Goal: Information Seeking & Learning: Learn about a topic

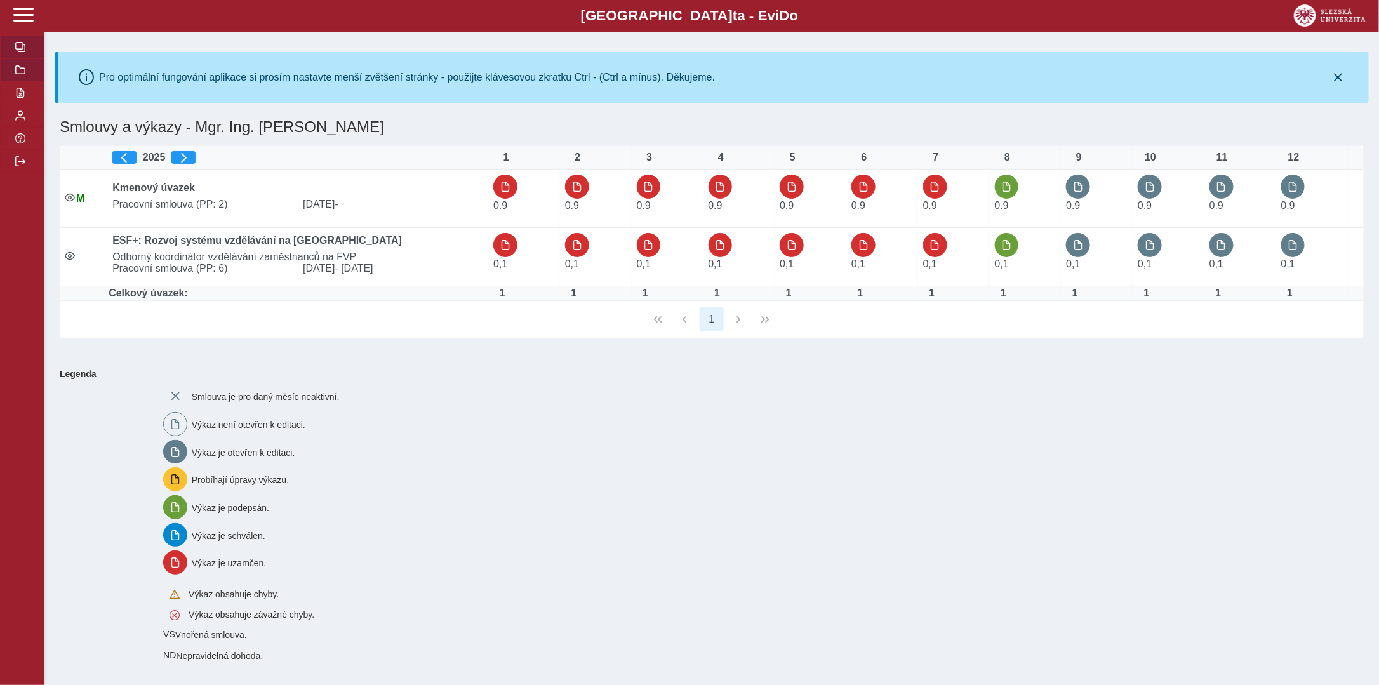
click at [30, 79] on button "button" at bounding box center [22, 69] width 44 height 23
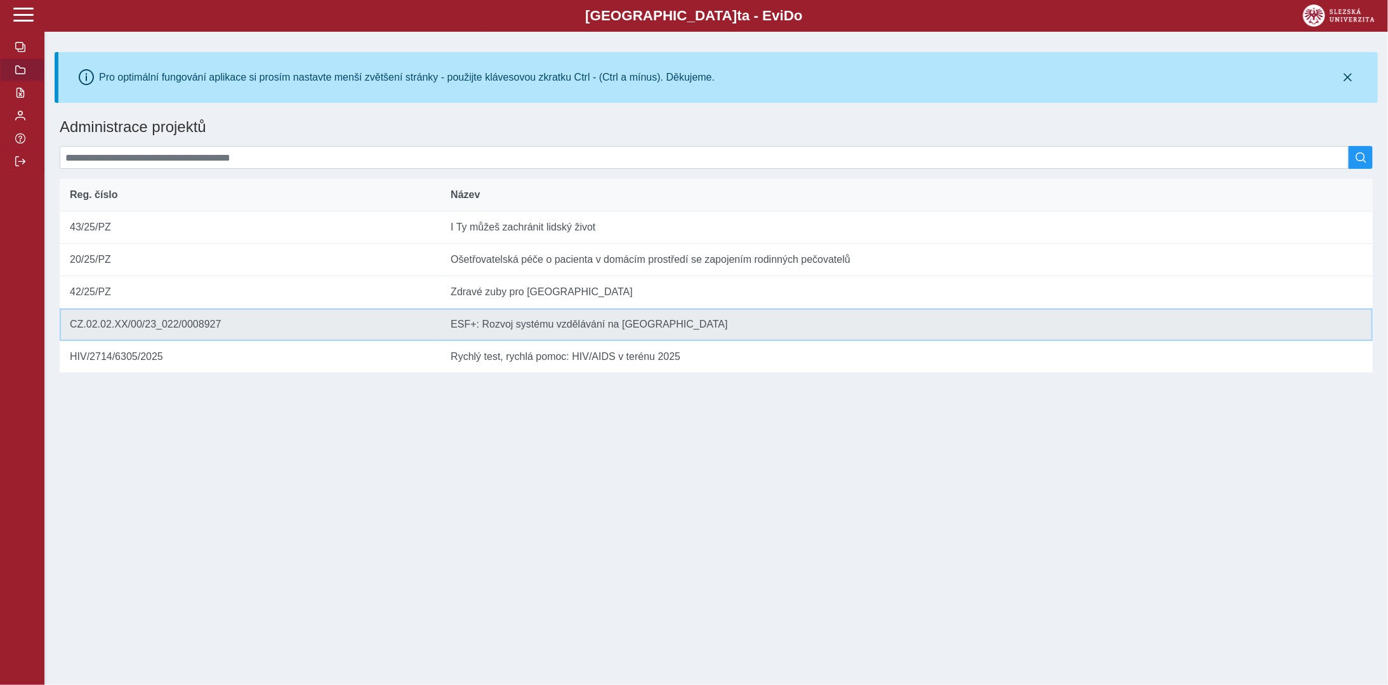
click at [564, 333] on td "Název ESF+: Rozvoj systému vzdělávání na [GEOGRAPHIC_DATA]" at bounding box center [907, 324] width 932 height 32
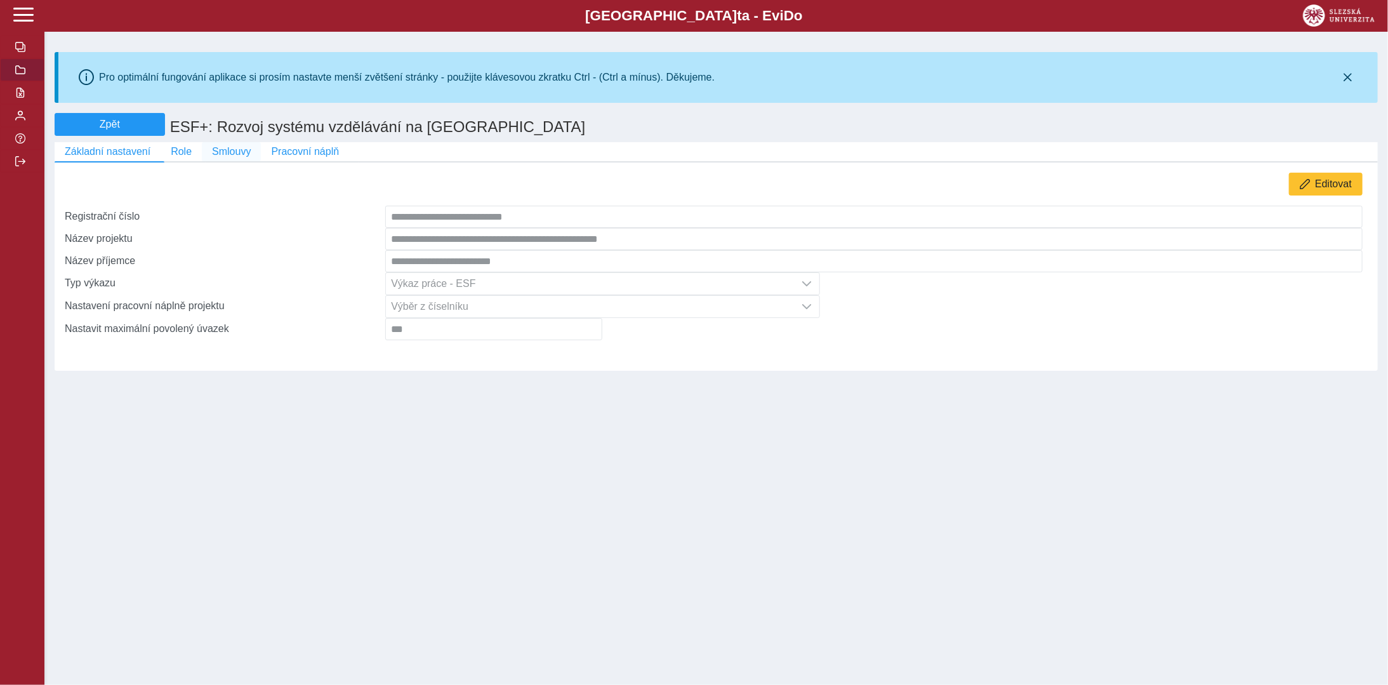
click at [216, 154] on span "Smlouvy" at bounding box center [231, 151] width 39 height 11
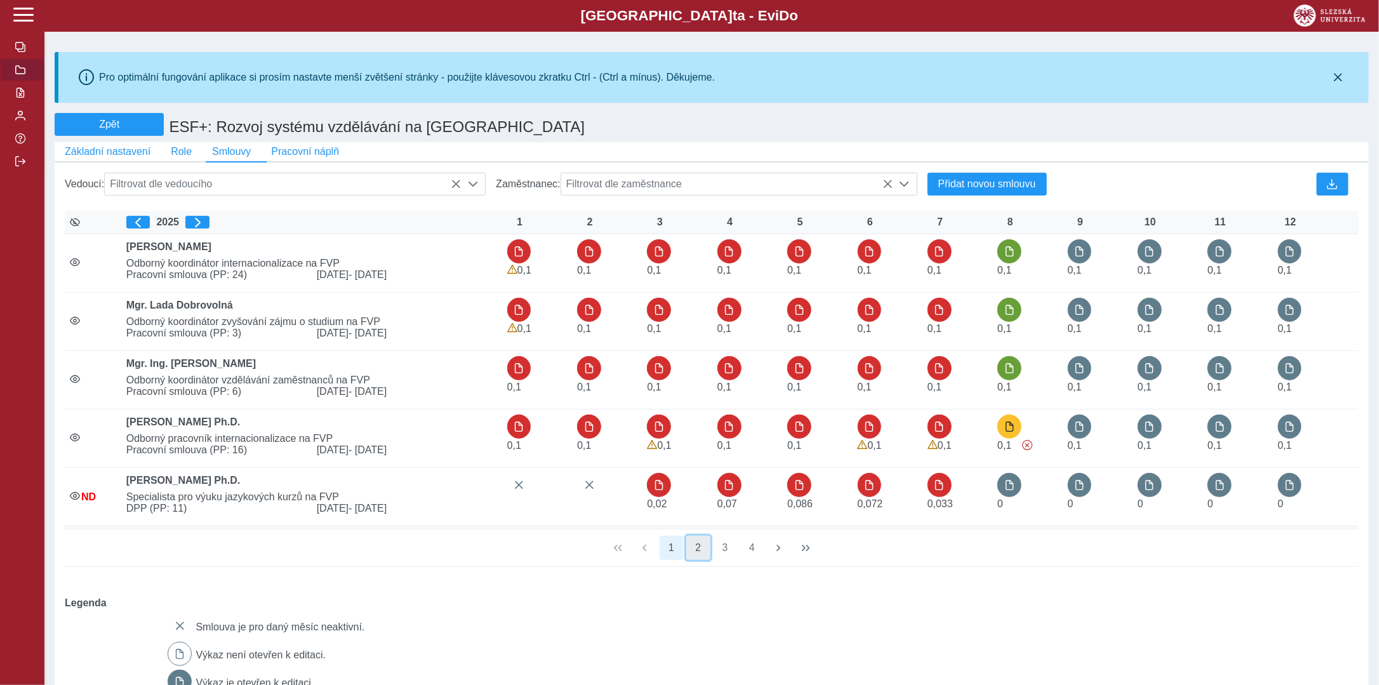
click at [701, 548] on button "2" at bounding box center [698, 548] width 24 height 24
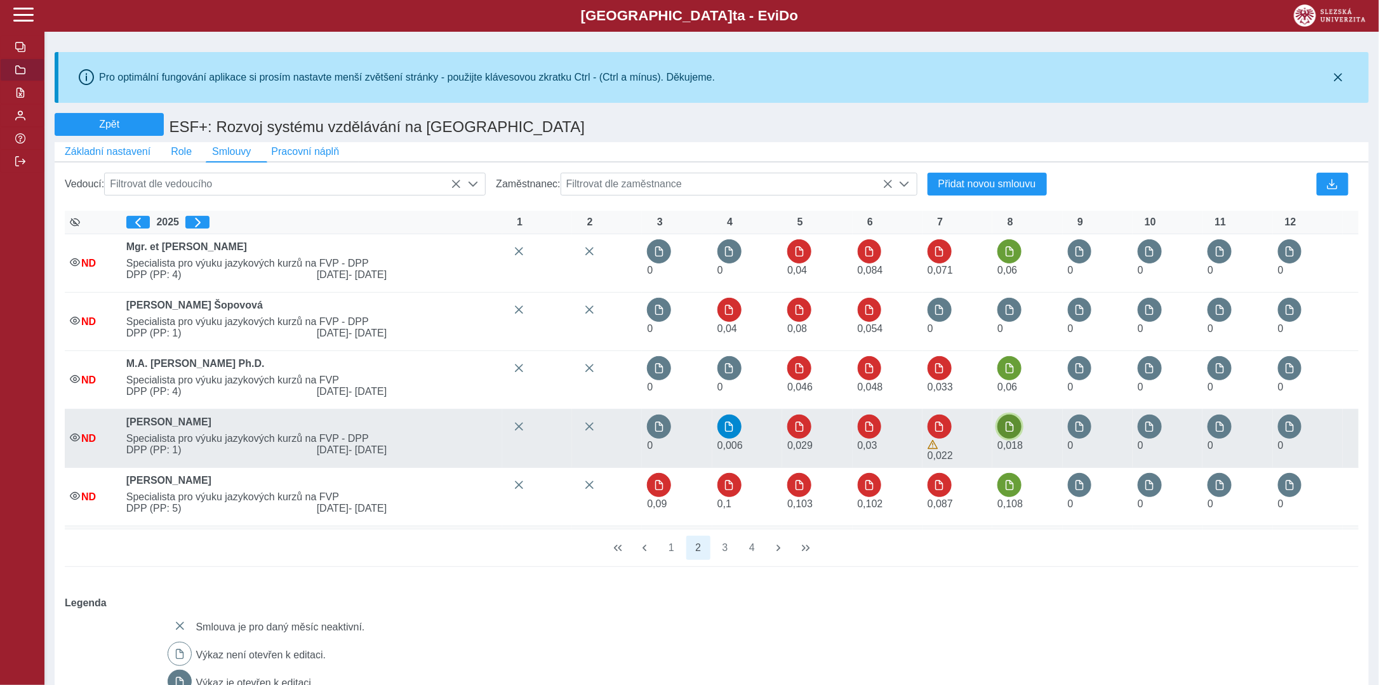
click at [1013, 432] on span "button" at bounding box center [1009, 426] width 10 height 10
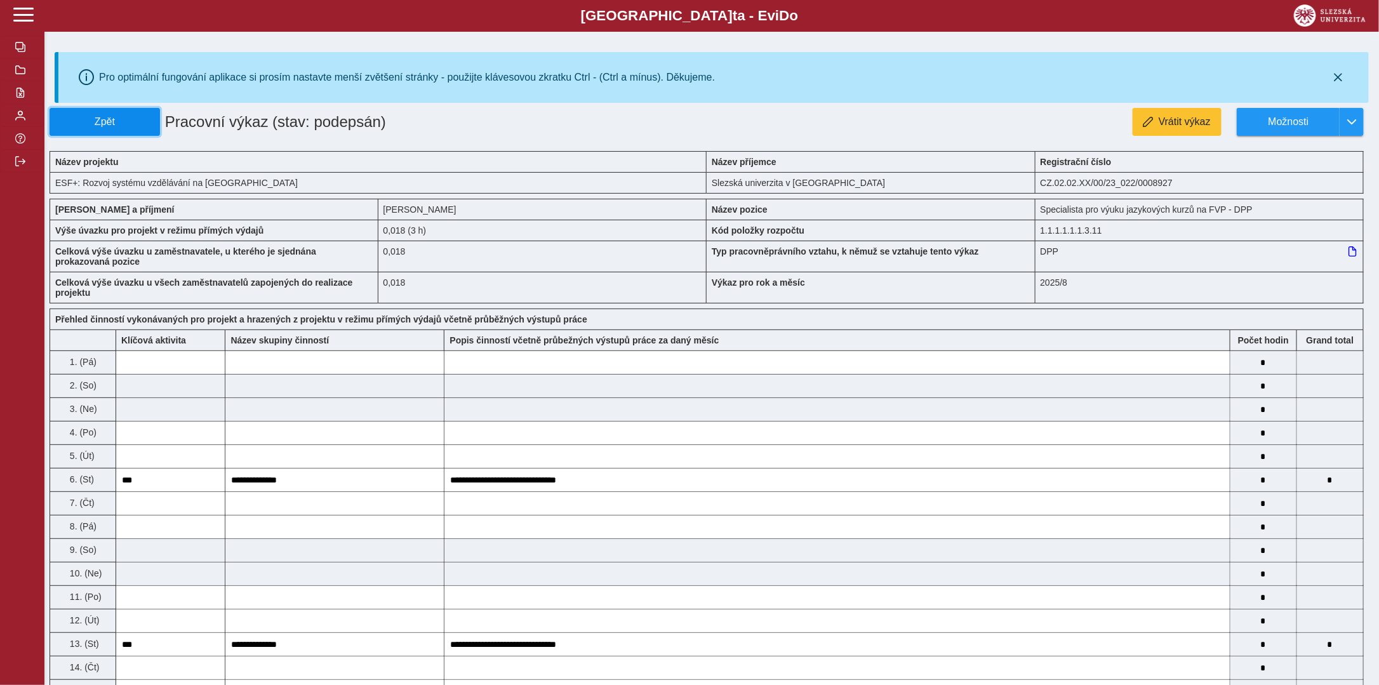
click at [88, 112] on button "Zpět" at bounding box center [105, 122] width 110 height 28
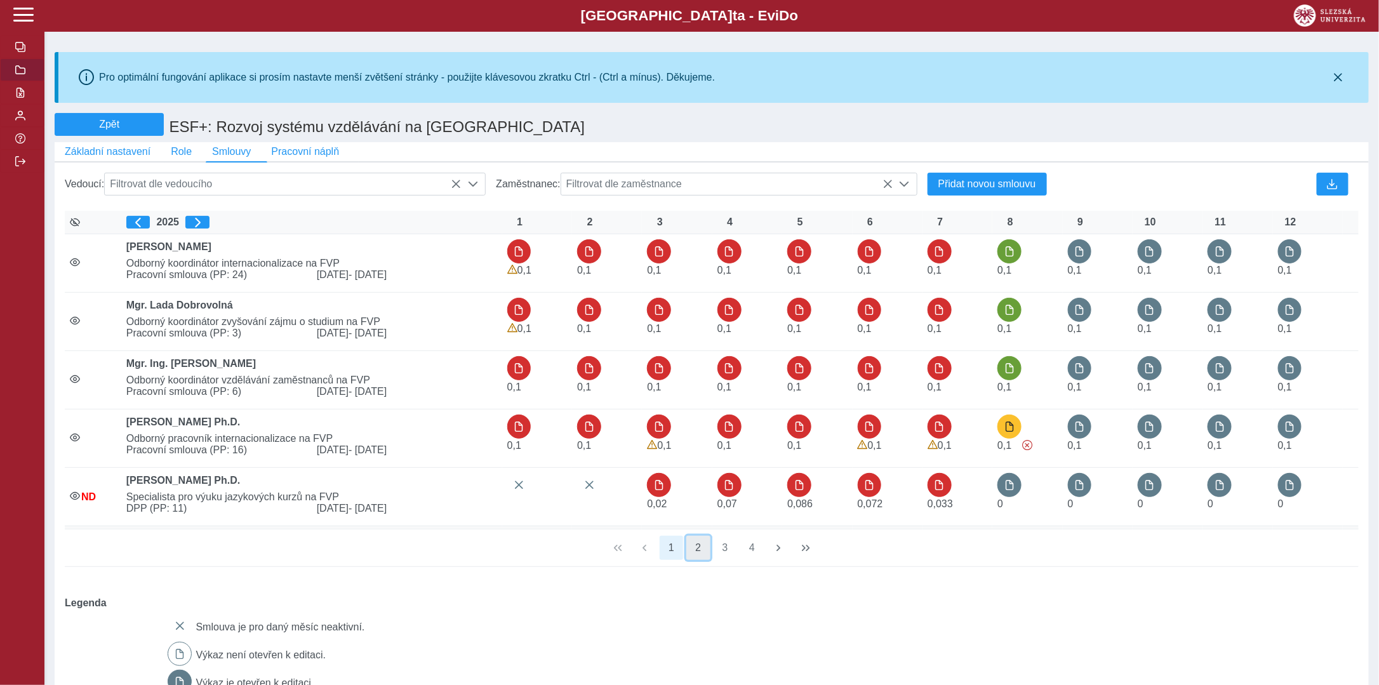
click at [705, 552] on button "2" at bounding box center [698, 548] width 24 height 24
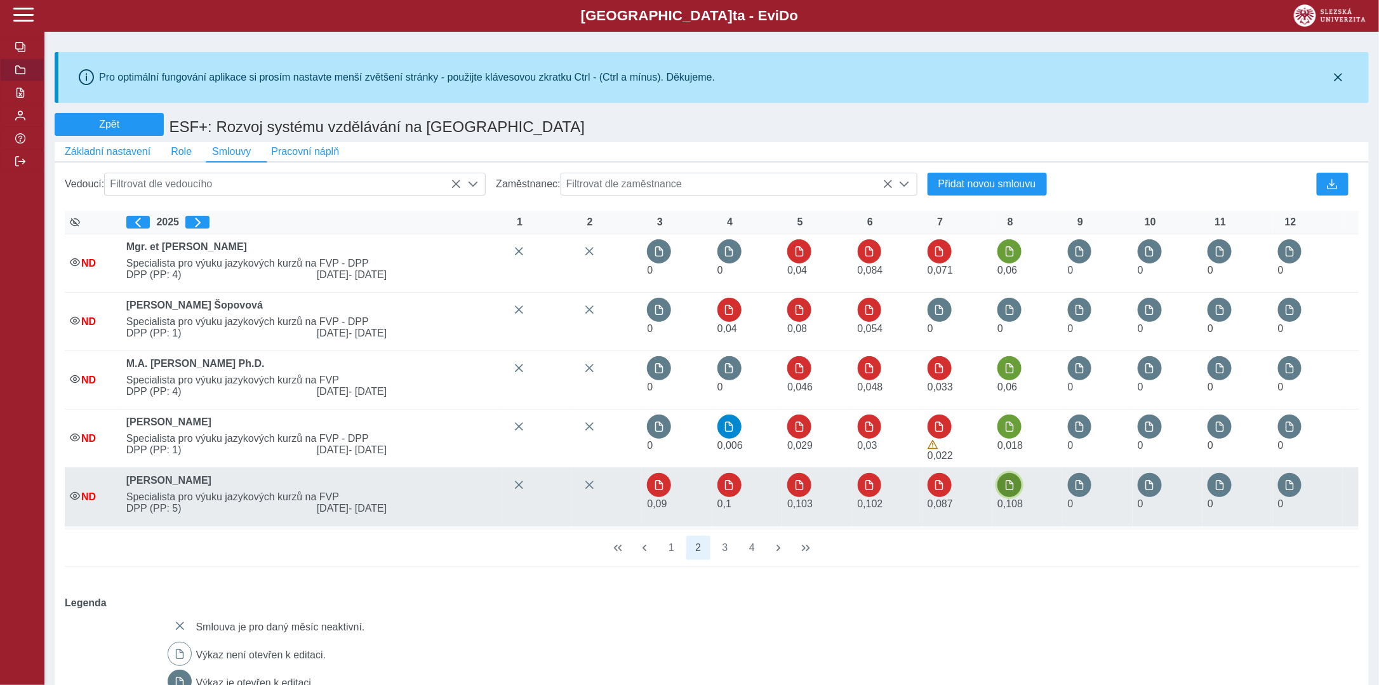
click at [1007, 490] on span "button" at bounding box center [1009, 485] width 10 height 10
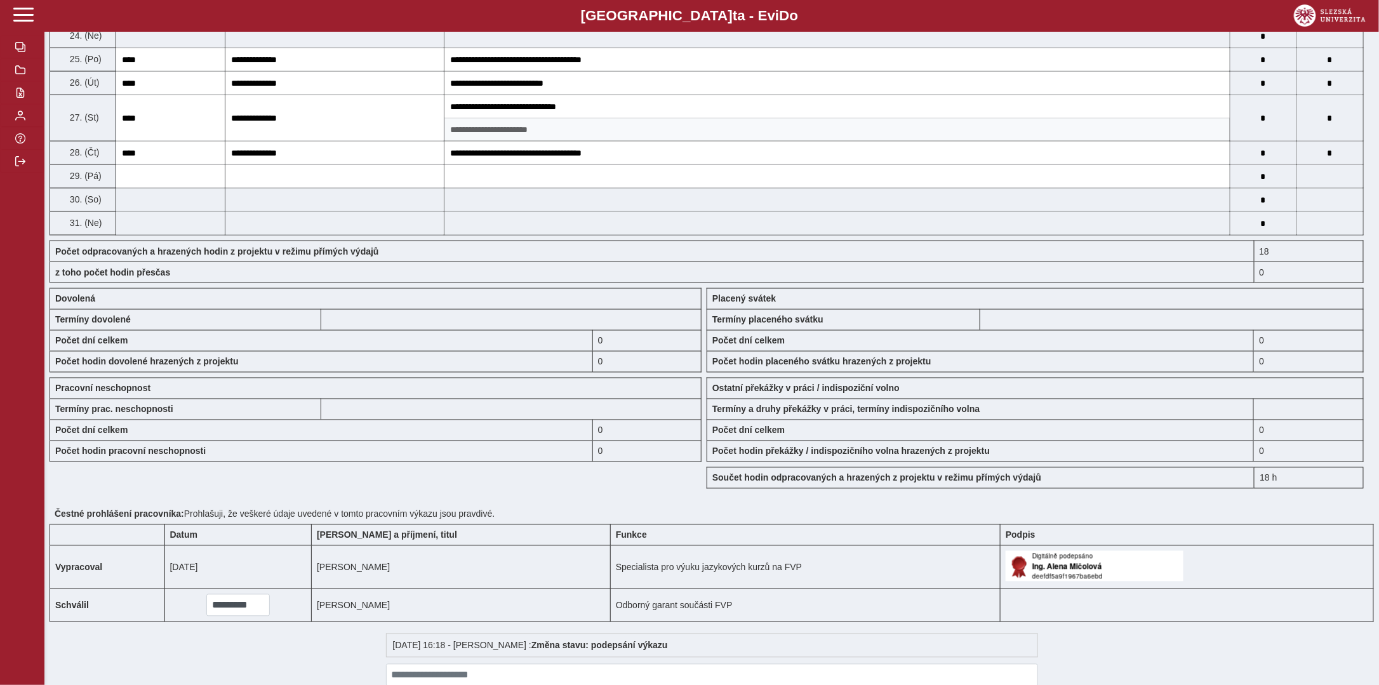
scroll to position [955, 0]
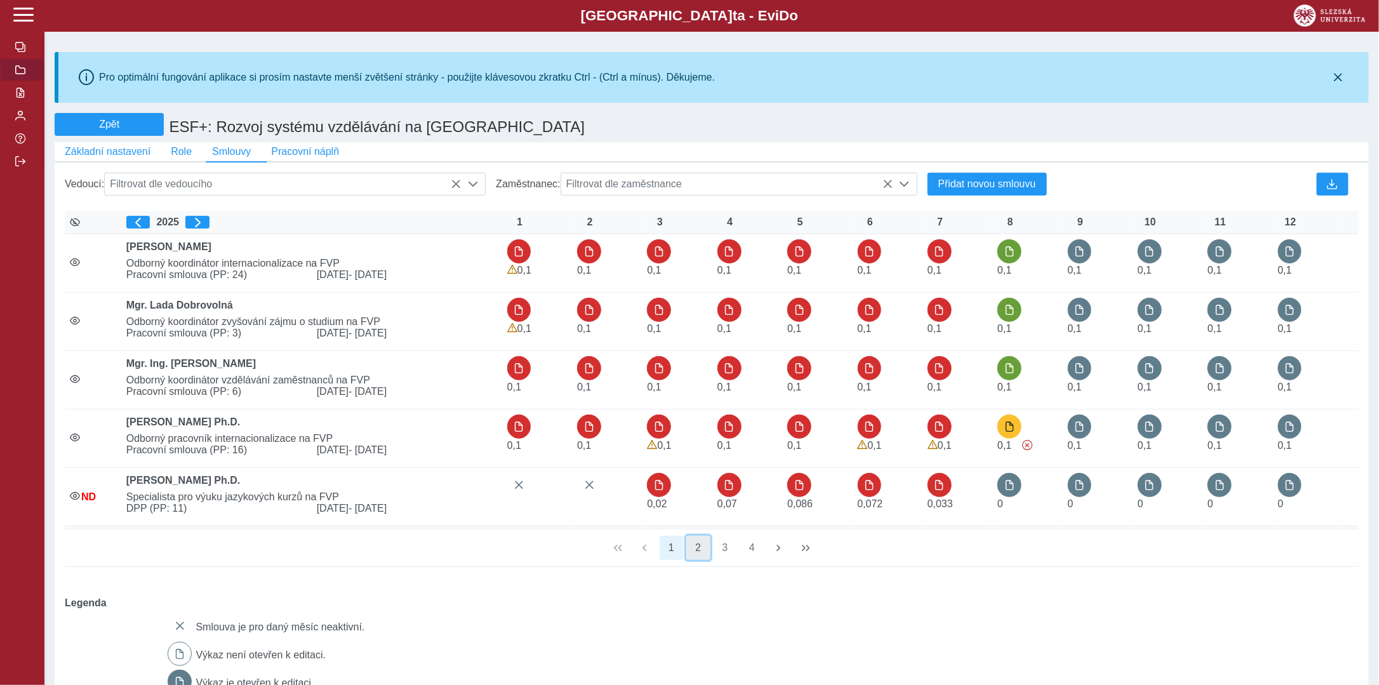
click at [701, 552] on button "2" at bounding box center [698, 548] width 24 height 24
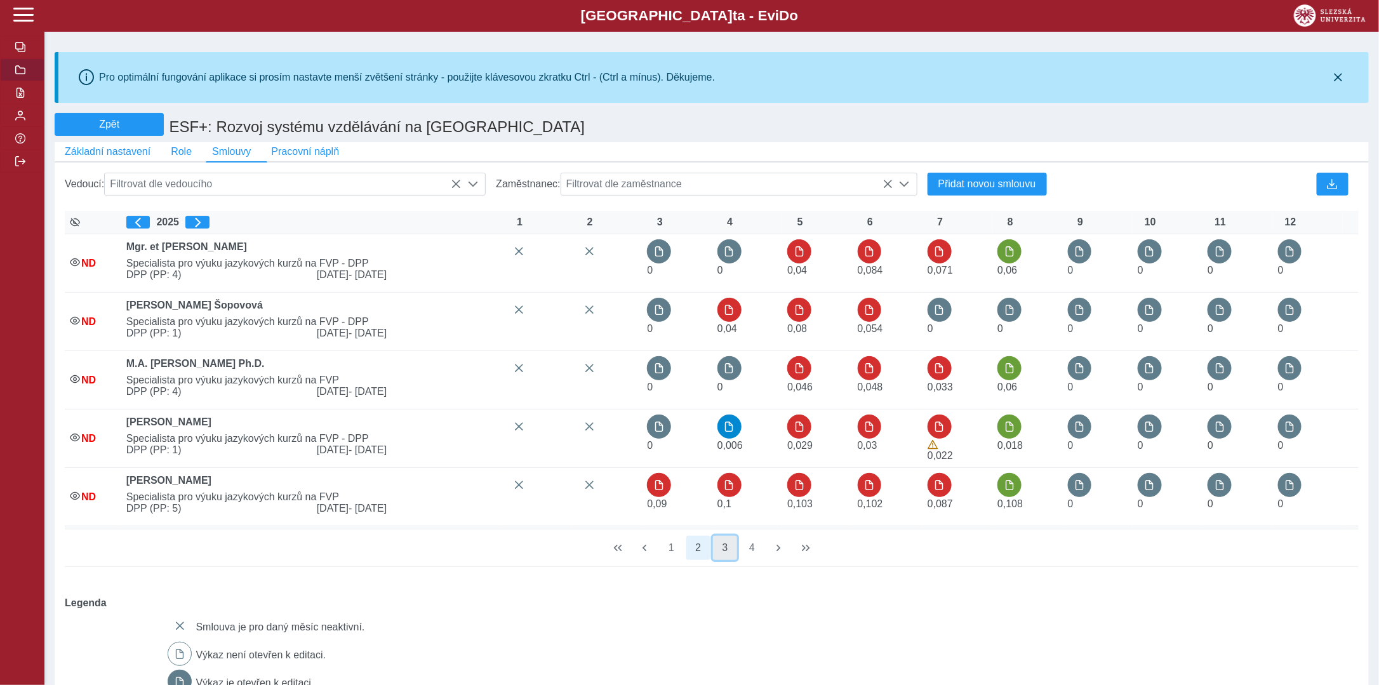
click at [721, 552] on button "3" at bounding box center [725, 548] width 24 height 24
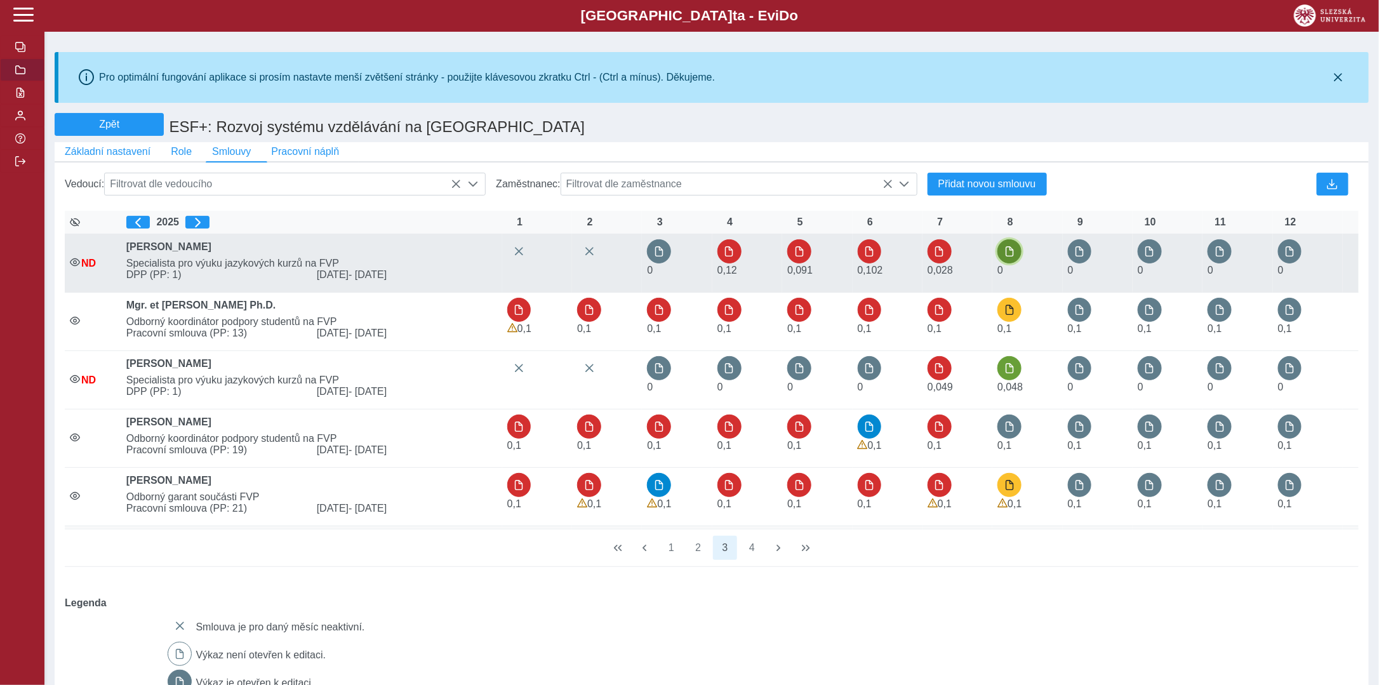
click at [1017, 256] on button "button" at bounding box center [1009, 251] width 24 height 24
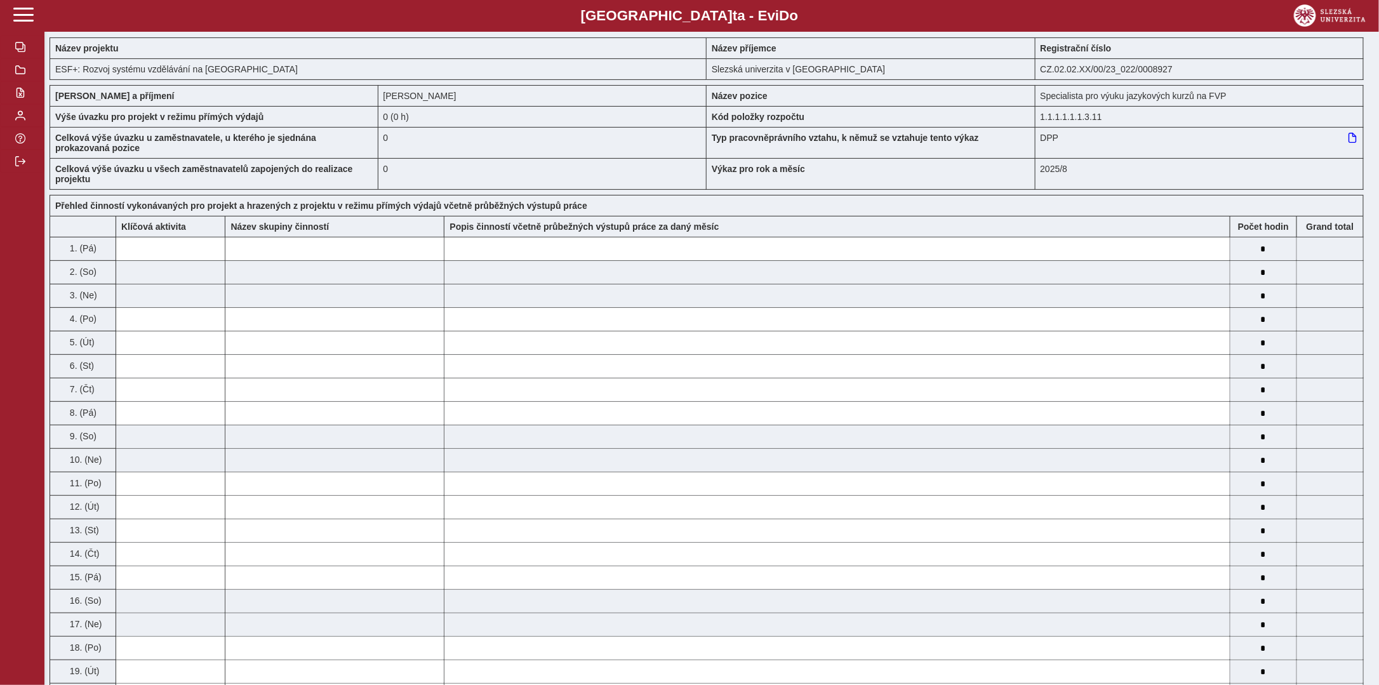
scroll to position [61, 0]
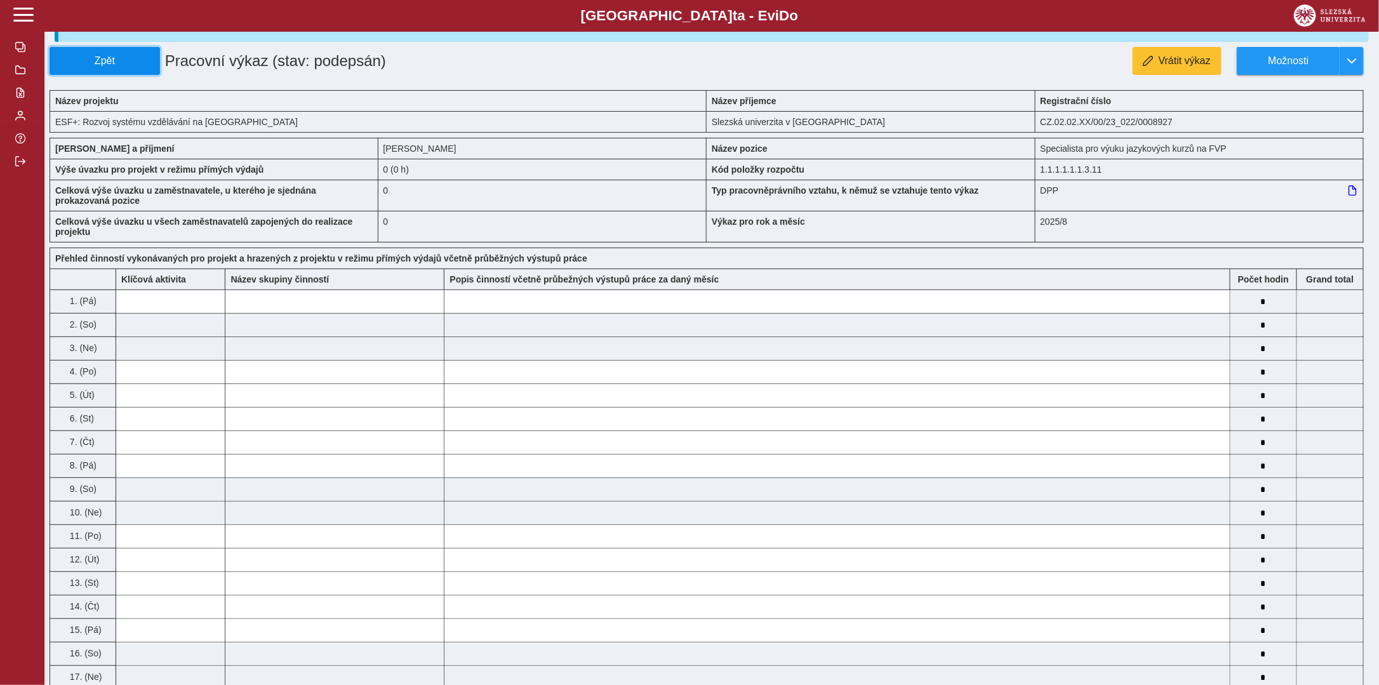
click at [90, 56] on span "Zpět" at bounding box center [104, 60] width 99 height 11
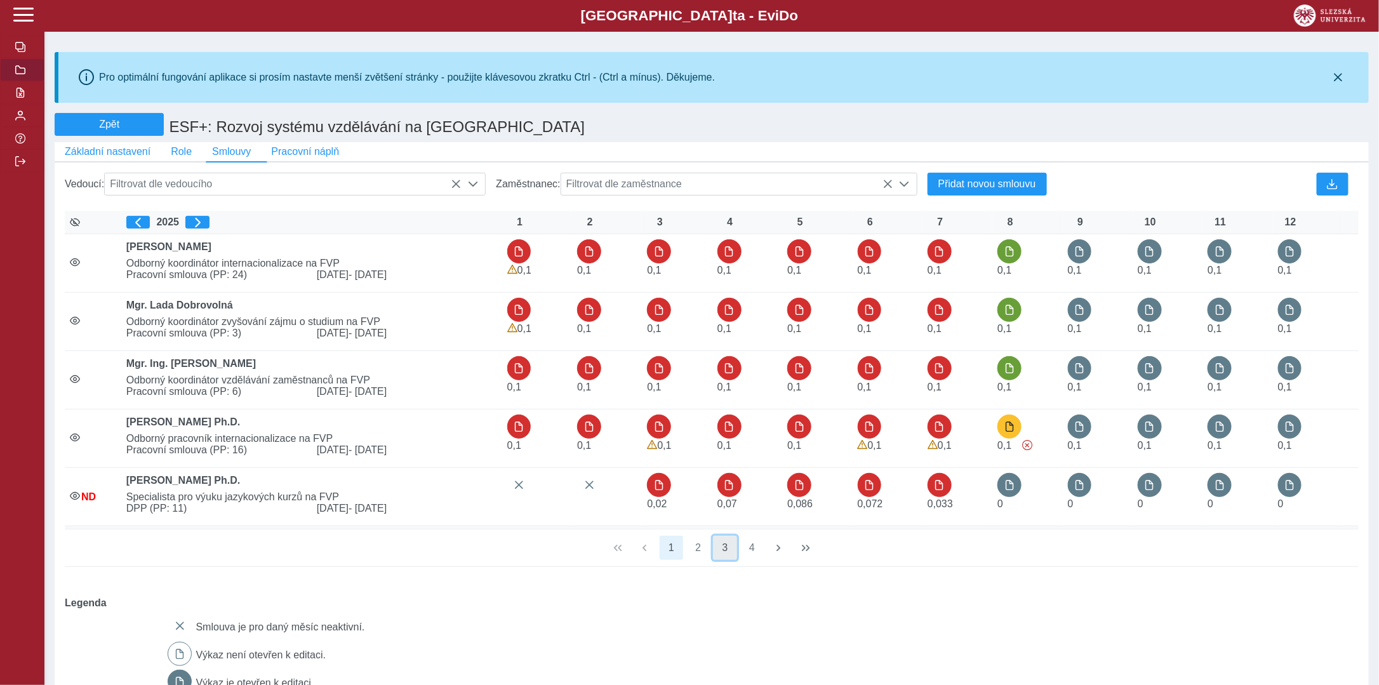
click at [729, 550] on button "3" at bounding box center [725, 548] width 24 height 24
